Goal: Task Accomplishment & Management: Manage account settings

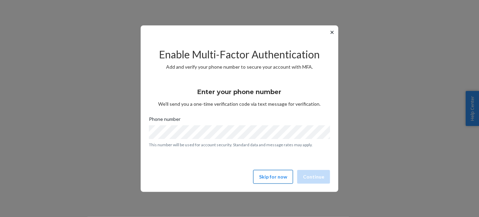
click at [271, 175] on button "Skip for now" at bounding box center [273, 177] width 40 height 14
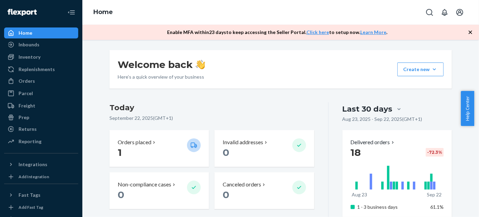
click at [472, 33] on icon "button" at bounding box center [470, 32] width 7 height 7
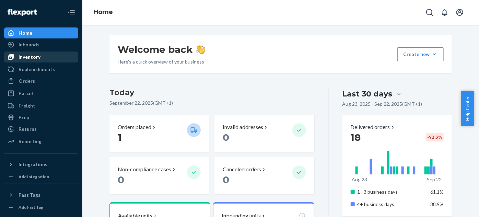
drag, startPoint x: 26, startPoint y: 60, endPoint x: 30, endPoint y: 60, distance: 3.8
click at [26, 60] on div "Inventory" at bounding box center [30, 57] width 22 height 7
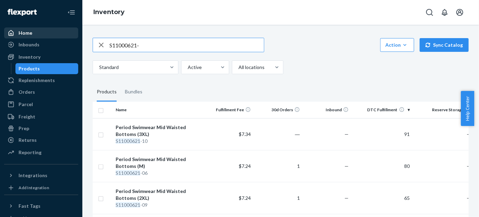
drag, startPoint x: 158, startPoint y: 46, endPoint x: 28, endPoint y: 34, distance: 130.6
click at [14, 44] on div "Home Inbounds Shipping Plans Problems Inventory Products Replenishments Orders …" at bounding box center [239, 108] width 479 height 217
paste input "700622-01"
drag, startPoint x: 158, startPoint y: 46, endPoint x: 51, endPoint y: 36, distance: 107.2
click at [51, 36] on div "Home Inbounds Shipping Plans Problems Inventory Products Replenishments Orders …" at bounding box center [239, 108] width 479 height 217
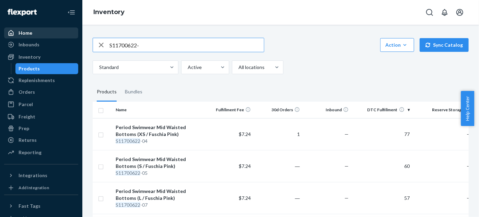
paste input "800622-01"
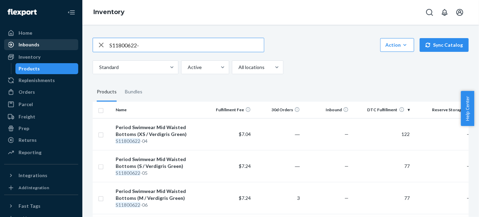
drag, startPoint x: 153, startPoint y: 43, endPoint x: 72, endPoint y: 45, distance: 81.0
click at [72, 45] on div "Home Inbounds Shipping Plans Problems Inventory Products Replenishments Orders …" at bounding box center [239, 108] width 479 height 217
paste input "21000621-01"
drag, startPoint x: 161, startPoint y: 47, endPoint x: 25, endPoint y: 46, distance: 135.5
click at [25, 46] on div "Home Inbounds Shipping Plans Problems Inventory Products Replenishments Orders …" at bounding box center [239, 108] width 479 height 217
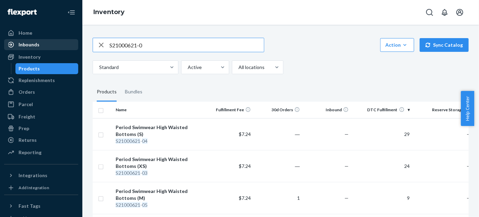
paste input "A1000322-03"
drag, startPoint x: 163, startPoint y: 42, endPoint x: 34, endPoint y: 42, distance: 128.6
click at [34, 42] on div "Home Inbounds Shipping Plans Problems Inventory Products Replenishments Orders …" at bounding box center [239, 108] width 479 height 217
paste input "1700622-01"
drag, startPoint x: 150, startPoint y: 43, endPoint x: 12, endPoint y: 40, distance: 137.9
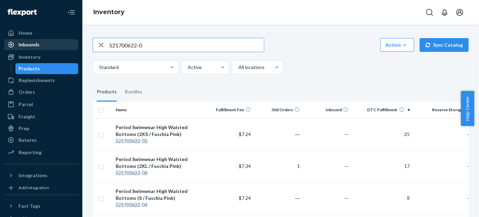
click at [12, 40] on div "Home Inbounds Shipping Plans Problems Inventory Products Replenishments Orders …" at bounding box center [239, 108] width 479 height 217
paste input "A1701121-03"
drag, startPoint x: 167, startPoint y: 47, endPoint x: 35, endPoint y: 46, distance: 132.1
click at [35, 46] on div "Home Inbounds Shipping Plans Problems Inventory Products Replenishments Orders …" at bounding box center [239, 108] width 479 height 217
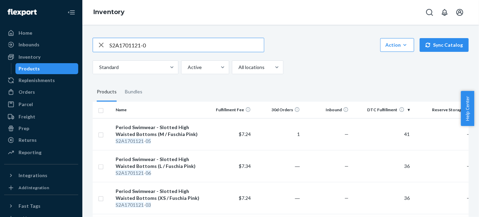
paste input "1800622-01"
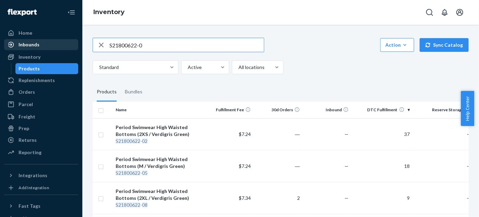
drag, startPoint x: 107, startPoint y: 46, endPoint x: 55, endPoint y: 46, distance: 52.1
click at [55, 46] on div "Home Inbounds Shipping Plans Problems Inventory Products Replenishments Orders …" at bounding box center [239, 108] width 479 height 217
paste input "A1801121-03"
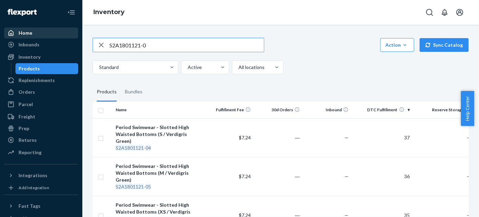
drag, startPoint x: 162, startPoint y: 45, endPoint x: 35, endPoint y: 34, distance: 127.8
click at [35, 34] on div "Home Inbounds Shipping Plans Problems Inventory Products Replenishments Orders …" at bounding box center [239, 108] width 479 height 217
paste input "31000122-01"
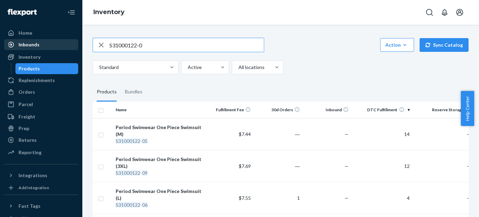
drag, startPoint x: 151, startPoint y: 45, endPoint x: 12, endPoint y: 45, distance: 139.3
click at [12, 45] on div "Home Inbounds Shipping Plans Problems Inventory Products Replenishments Orders …" at bounding box center [239, 108] width 479 height 217
paste input "NB51001021"
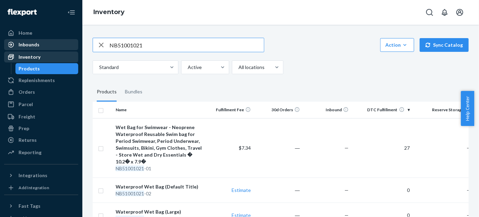
drag, startPoint x: 158, startPoint y: 42, endPoint x: 4, endPoint y: 56, distance: 154.6
click at [9, 56] on div "Home Inbounds Shipping Plans Problems Inventory Products Replenishments Orders …" at bounding box center [239, 108] width 479 height 217
paste input "4Z-UXHT-7S9W"
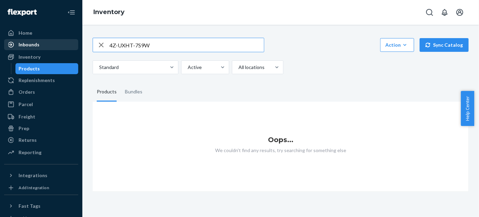
drag, startPoint x: 161, startPoint y: 46, endPoint x: 69, endPoint y: 43, distance: 91.6
click at [69, 43] on div "Home Inbounds Shipping Plans Problems Inventory Products Replenishments Orders …" at bounding box center [239, 108] width 479 height 217
paste input "MLB61001221"
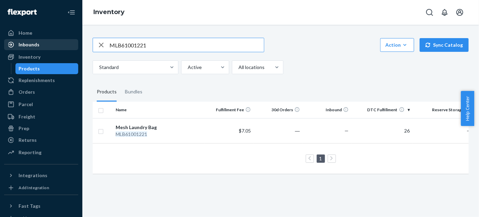
drag, startPoint x: 163, startPoint y: 44, endPoint x: 4, endPoint y: 46, distance: 158.8
click at [4, 46] on div "Home Inbounds Shipping Plans Problems Inventory Products Replenishments Orders …" at bounding box center [239, 108] width 479 height 217
paste input "SWU00166322-04"
type input "SWU00166322-0"
